Goal: Contribute content

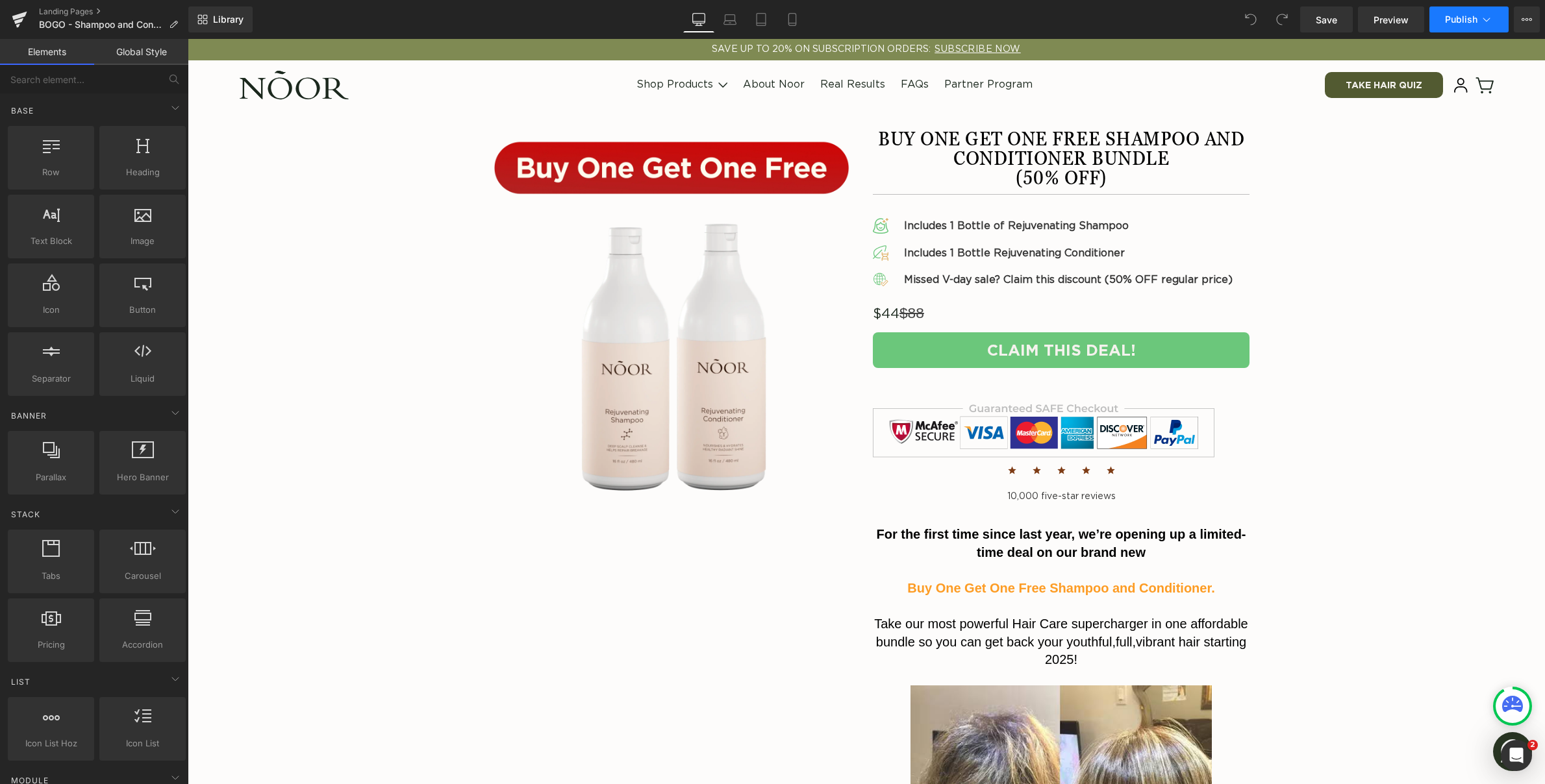
click at [1456, 24] on span "Publish" at bounding box center [1461, 19] width 32 height 11
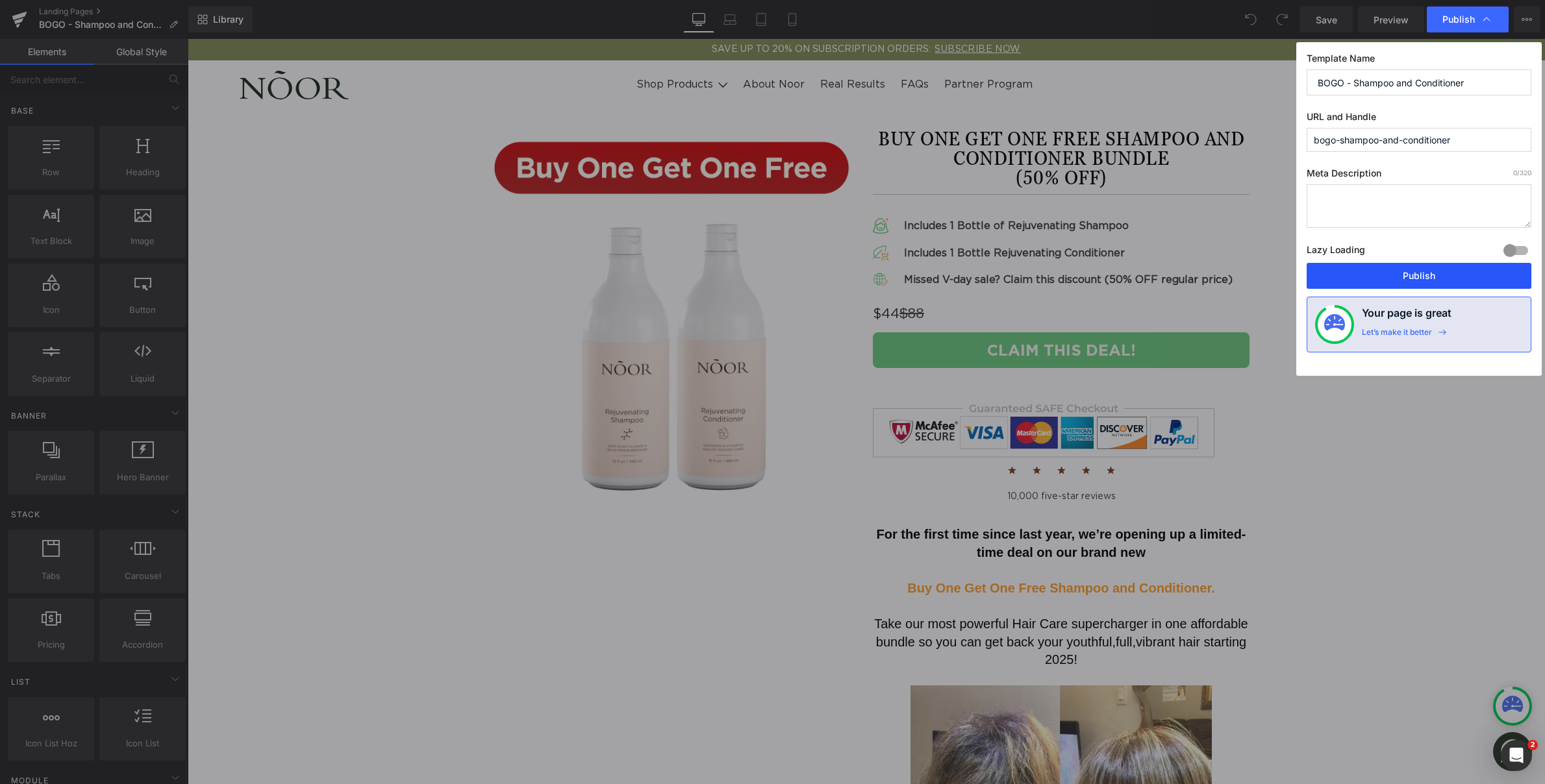
click at [1435, 272] on button "Publish" at bounding box center [1419, 276] width 225 height 26
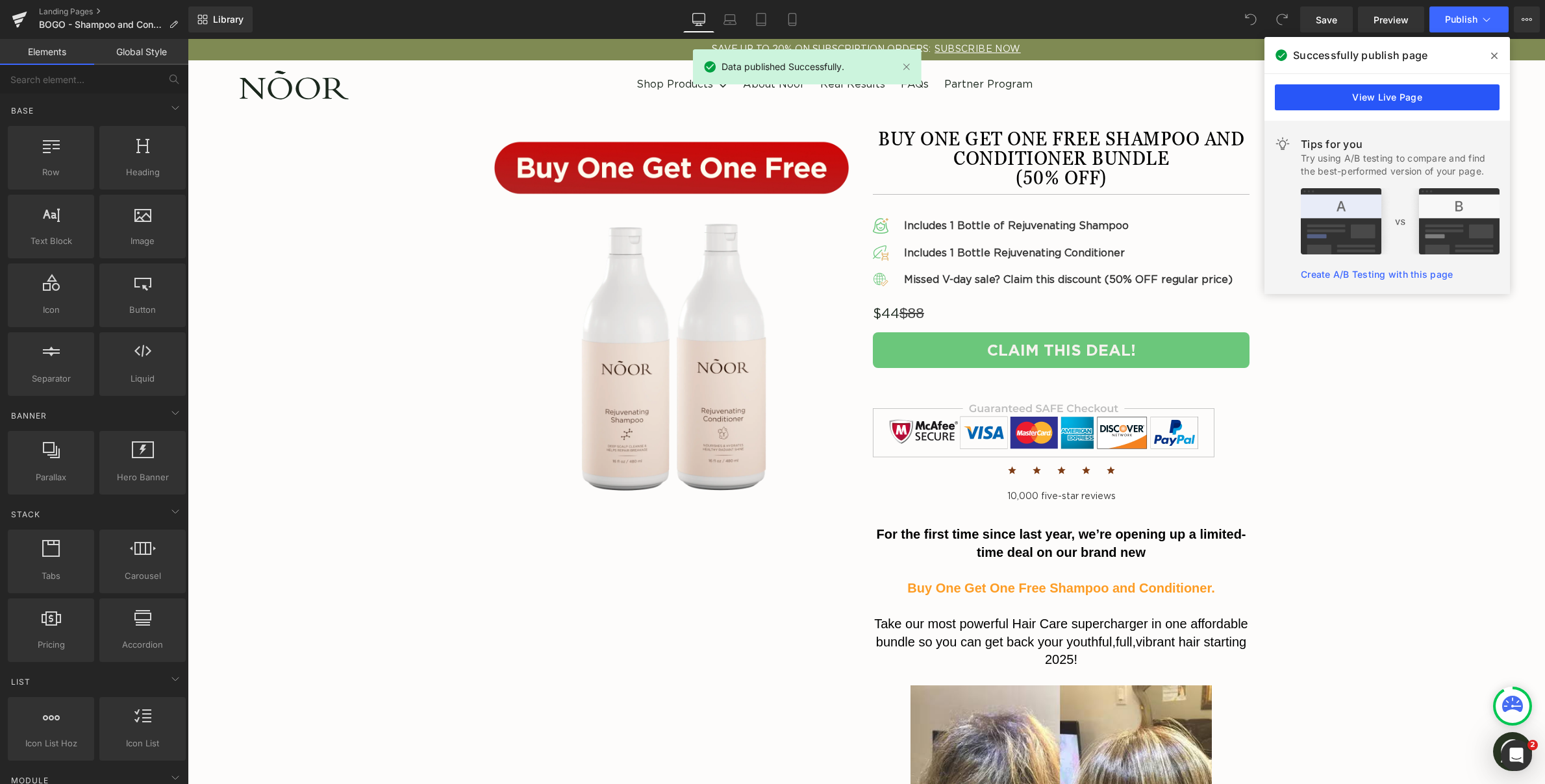
click at [1401, 93] on link "View Live Page" at bounding box center [1388, 97] width 225 height 26
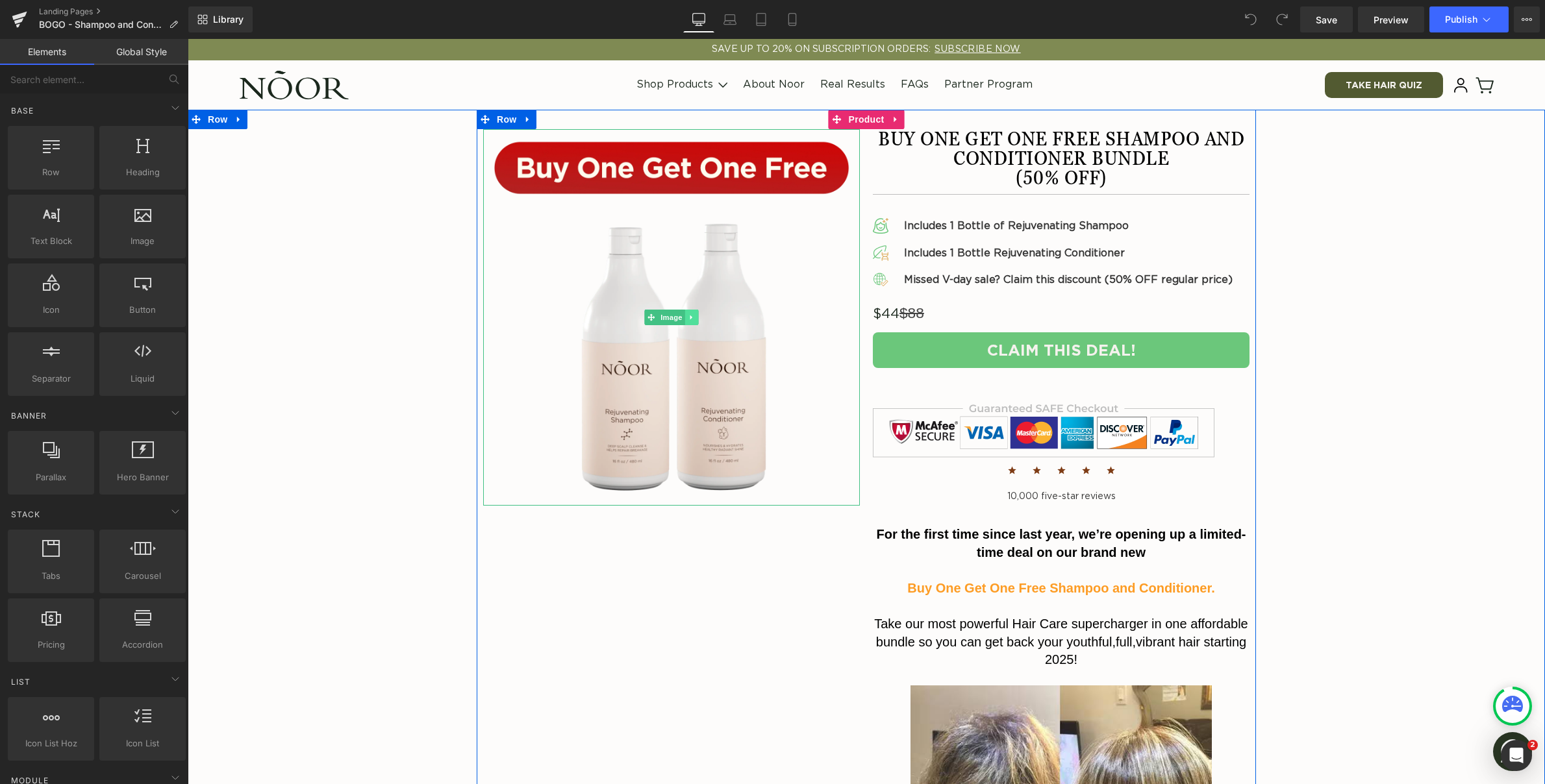
click at [685, 317] on link at bounding box center [692, 317] width 14 height 16
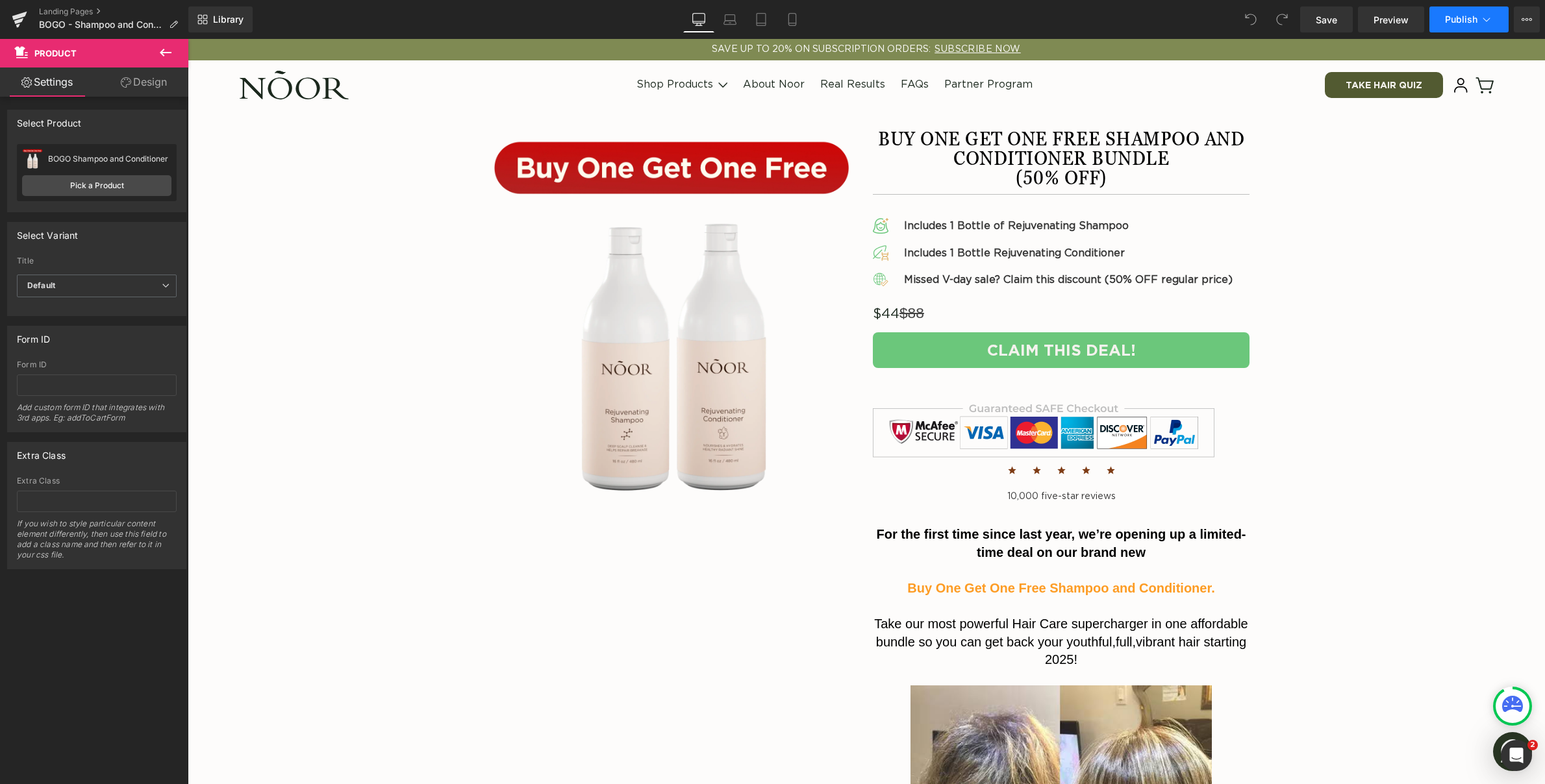
click at [1469, 18] on span "Publish" at bounding box center [1461, 19] width 32 height 11
